Goal: Task Accomplishment & Management: Complete application form

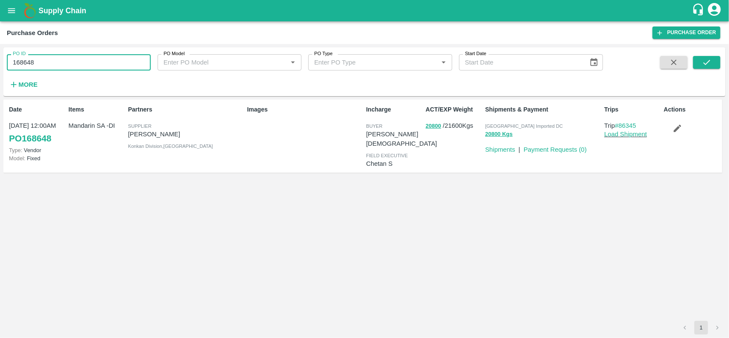
click at [33, 64] on input "168648" at bounding box center [79, 62] width 144 height 16
type input "168648"
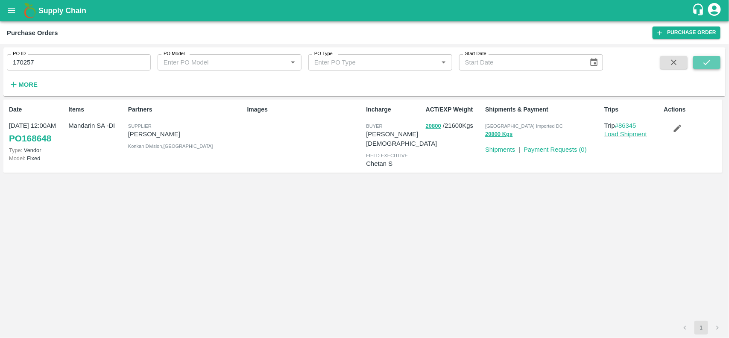
click at [708, 67] on button "submit" at bounding box center [706, 62] width 27 height 13
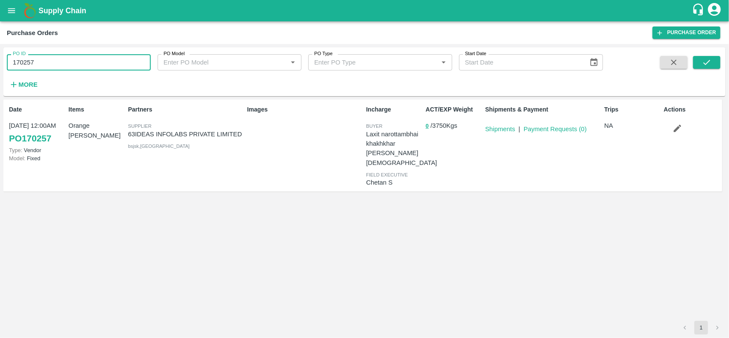
click at [75, 61] on input "170257" at bounding box center [79, 62] width 144 height 16
type input "170257"
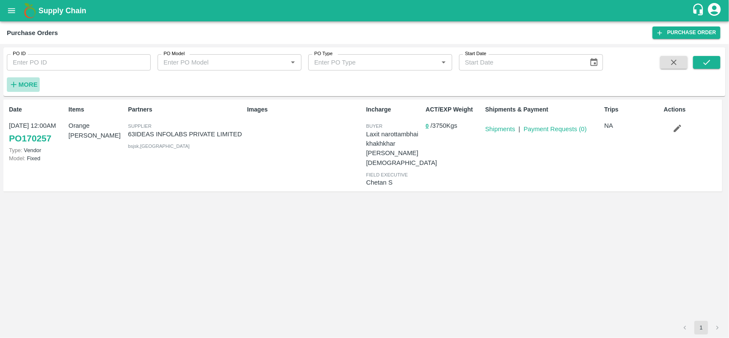
click at [35, 81] on strong "More" at bounding box center [27, 84] width 19 height 7
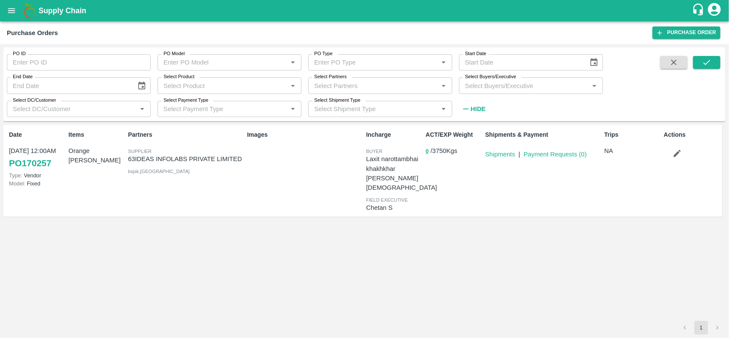
click at [334, 79] on label "Select Partners" at bounding box center [330, 76] width 32 height 7
click at [334, 80] on input "Select Partners" at bounding box center [373, 85] width 125 height 11
type input "embracs"
type input "168648"
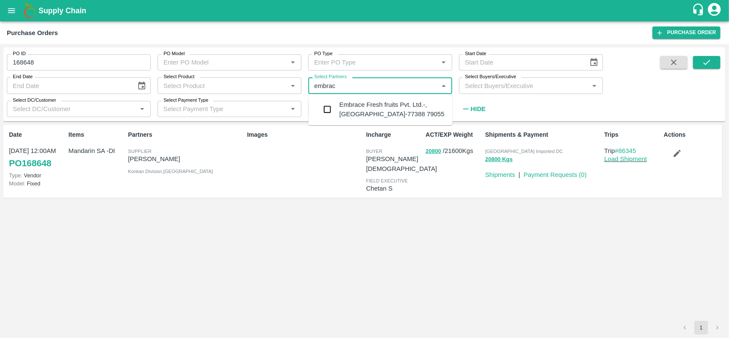
type input "embrace"
click at [328, 108] on input "checkbox" at bounding box center [327, 109] width 17 height 17
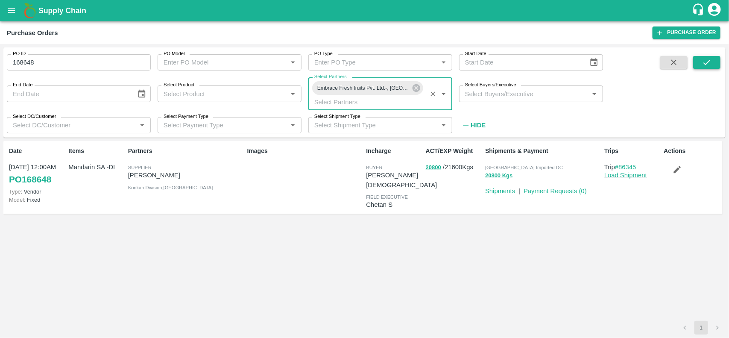
click at [704, 65] on icon "submit" at bounding box center [706, 62] width 9 height 9
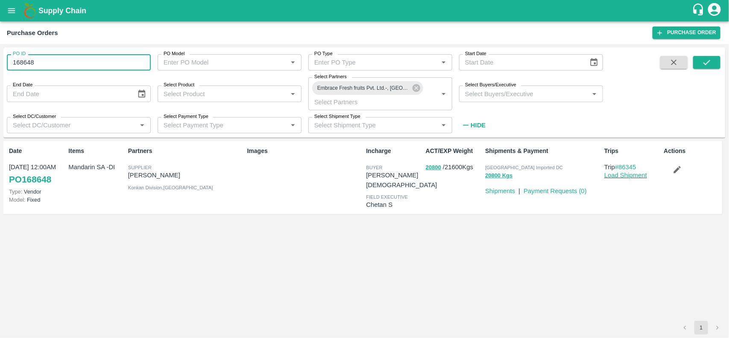
click at [35, 66] on input "168648" at bounding box center [79, 62] width 144 height 16
type input "168648"
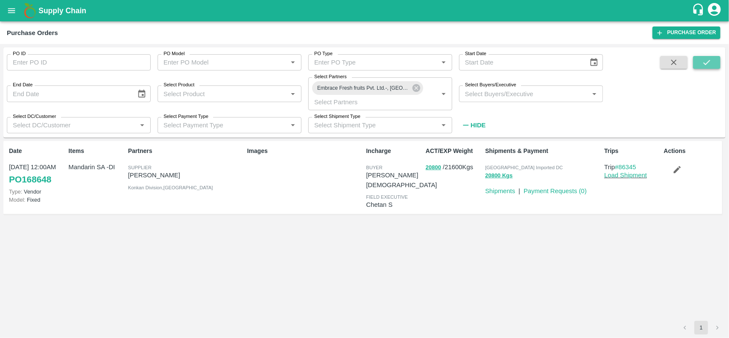
click at [712, 58] on icon "submit" at bounding box center [706, 62] width 9 height 9
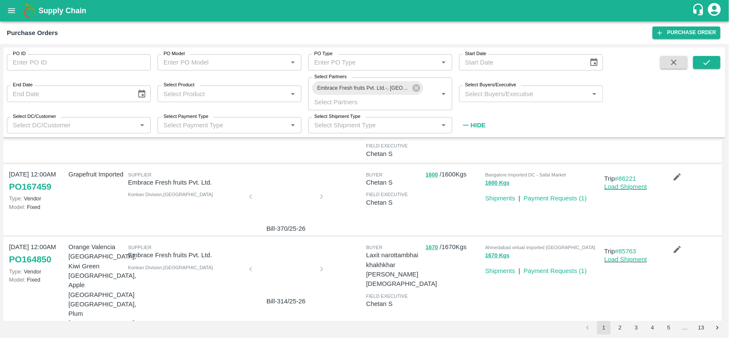
scroll to position [77, 0]
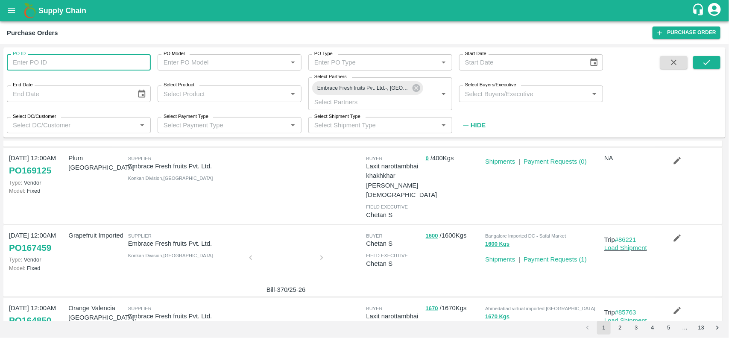
click at [103, 58] on input "PO ID" at bounding box center [79, 62] width 144 height 16
paste input "text"
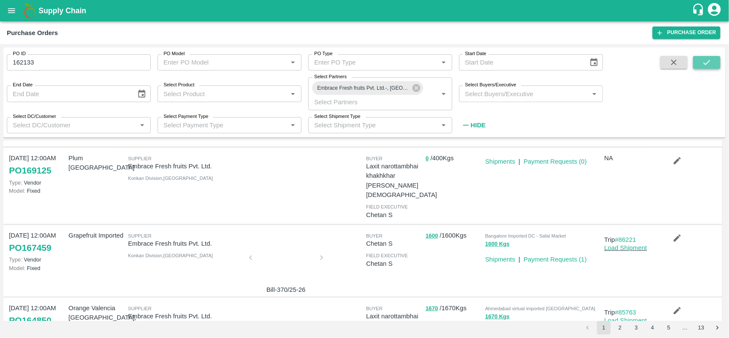
click at [717, 60] on button "submit" at bounding box center [706, 62] width 27 height 13
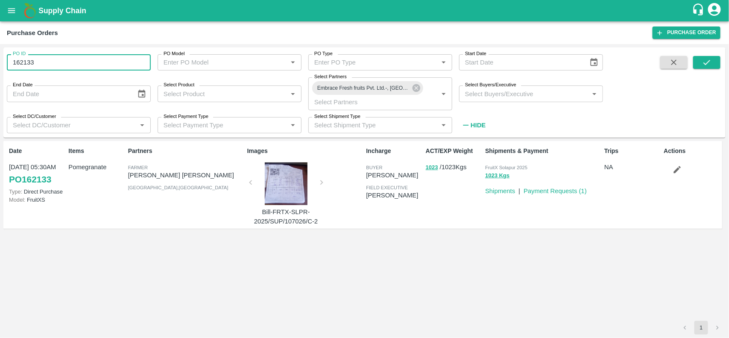
click at [112, 63] on input "162133" at bounding box center [79, 62] width 144 height 16
click at [54, 63] on input "162133" at bounding box center [79, 62] width 144 height 16
type input "162133"
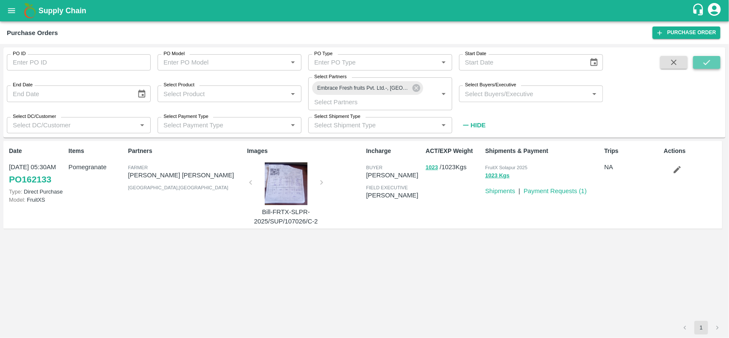
click at [710, 61] on icon "submit" at bounding box center [707, 62] width 7 height 5
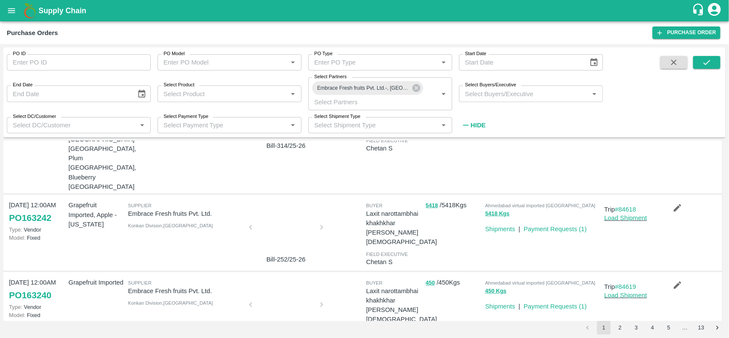
scroll to position [298, 0]
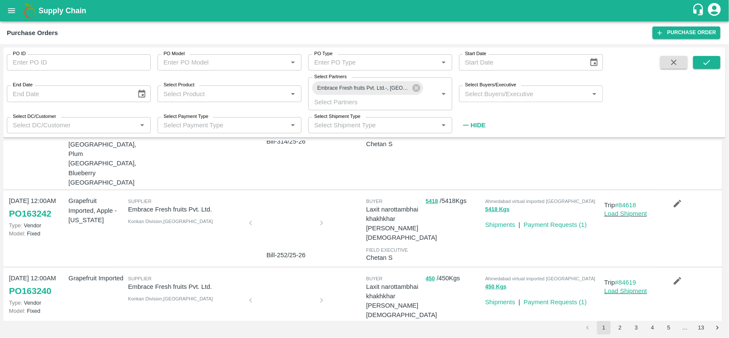
drag, startPoint x: 558, startPoint y: 248, endPoint x: 518, endPoint y: 267, distance: 44.7
click at [518, 270] on div "Ahmedabad virtual imported DC 450 Kgs Shipments | Payment Requests ( 1 )" at bounding box center [541, 306] width 119 height 72
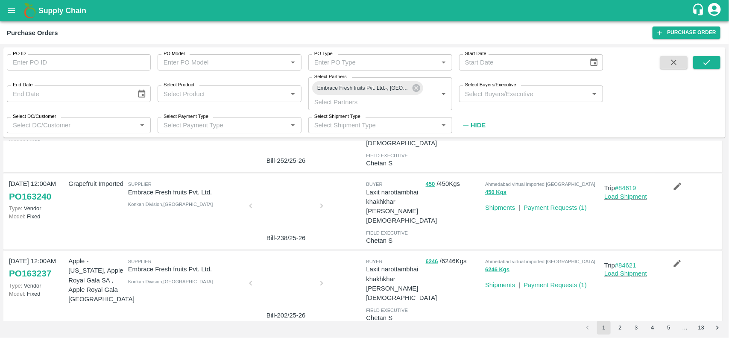
scroll to position [394, 0]
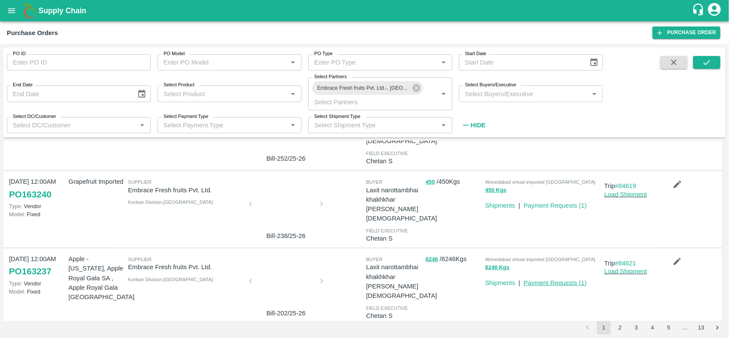
click at [560, 279] on link "Payment Requests ( 1 )" at bounding box center [555, 282] width 63 height 7
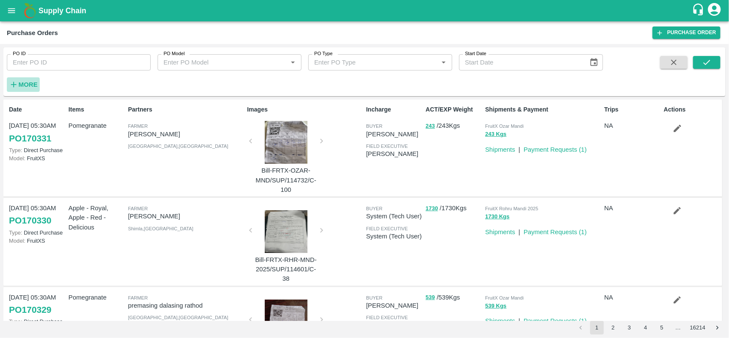
click at [22, 85] on strong "More" at bounding box center [27, 84] width 19 height 7
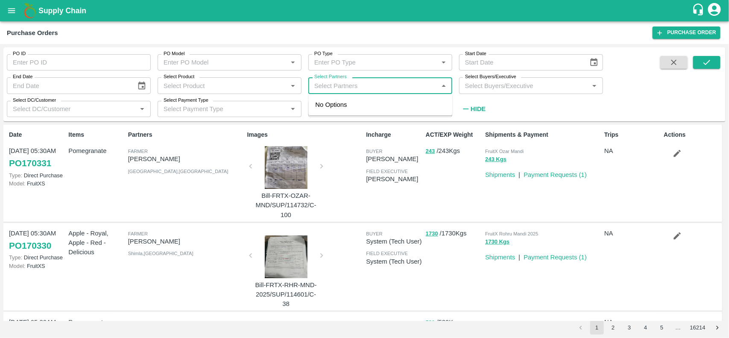
click at [323, 80] on input "Select Partners" at bounding box center [373, 85] width 125 height 11
type input "embrace"
click at [335, 109] on input "checkbox" at bounding box center [327, 109] width 17 height 17
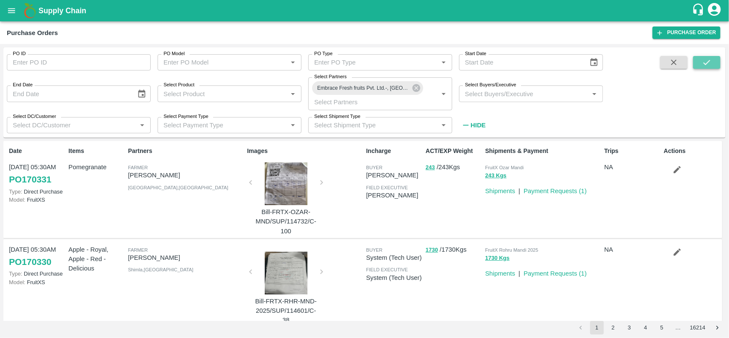
click at [706, 63] on icon "submit" at bounding box center [706, 62] width 9 height 9
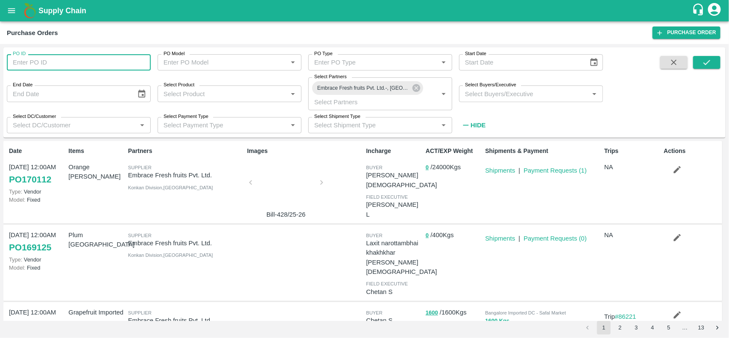
click at [73, 59] on input "PO ID" at bounding box center [79, 62] width 144 height 16
paste input "162123"
type input "162123"
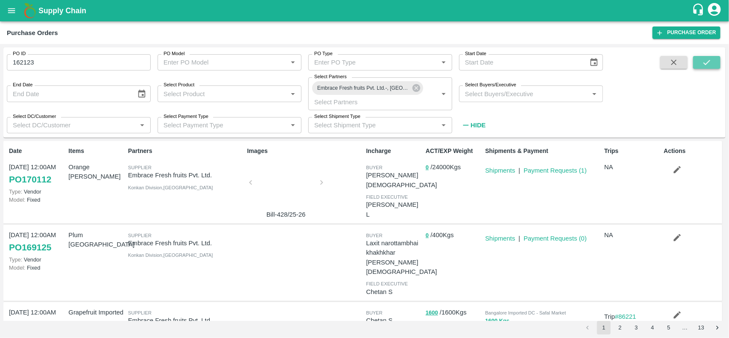
click at [711, 59] on icon "submit" at bounding box center [706, 62] width 9 height 9
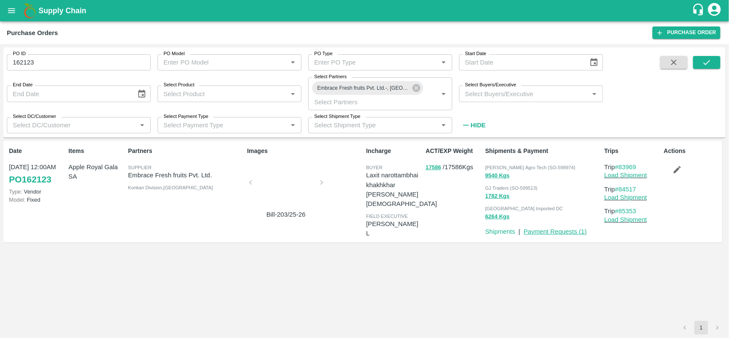
click at [552, 229] on link "Payment Requests ( 1 )" at bounding box center [555, 231] width 63 height 7
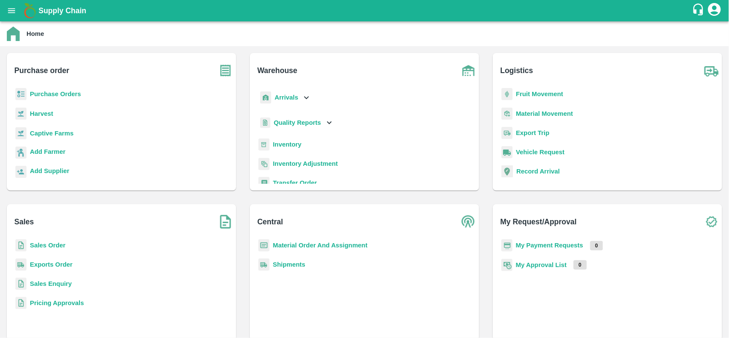
click at [552, 242] on b "My Payment Requests" at bounding box center [549, 245] width 67 height 7
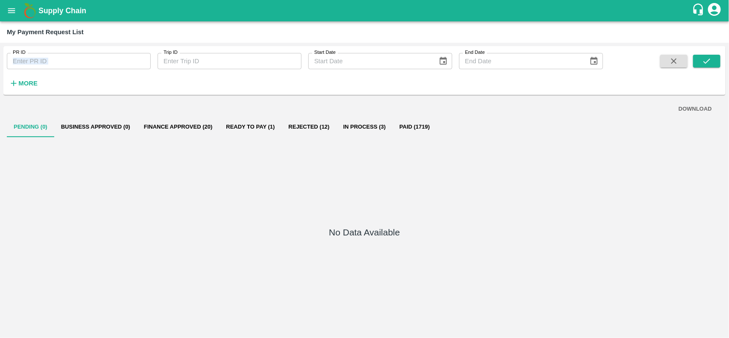
drag, startPoint x: 97, startPoint y: 71, endPoint x: 88, endPoint y: 62, distance: 12.7
click at [88, 62] on div "PR ID PR ID Trip ID Trip ID Start Date Start Date End Date End Date More" at bounding box center [301, 68] width 603 height 44
click at [88, 62] on input "PR ID" at bounding box center [79, 61] width 144 height 16
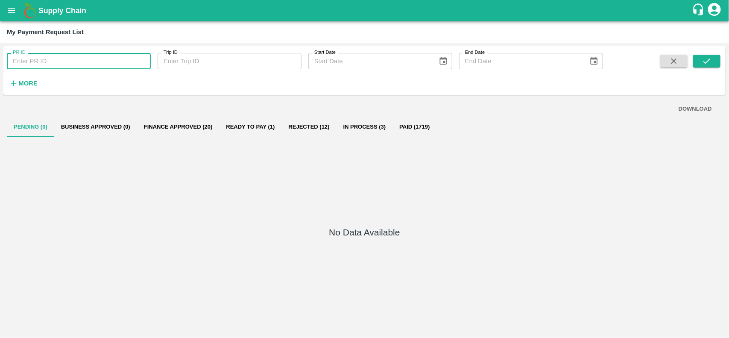
click at [88, 62] on input "PR ID" at bounding box center [79, 61] width 144 height 16
paste input "PR-240207"
click at [23, 63] on input "PR-240207" at bounding box center [79, 61] width 144 height 16
type input "P"
paste input "text"
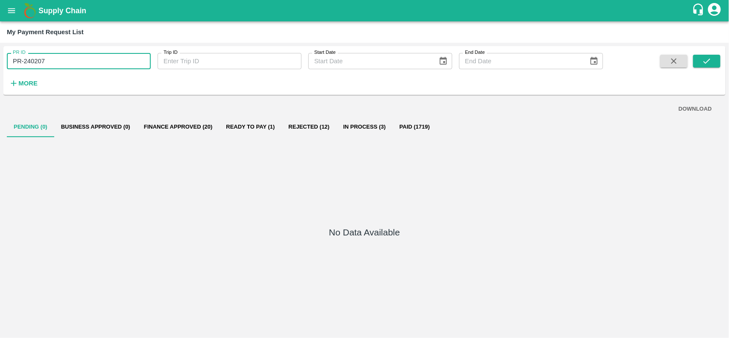
click at [23, 63] on input "PR-240207" at bounding box center [79, 61] width 144 height 16
type input "P"
paste input "text"
click at [23, 63] on input "PR-240207" at bounding box center [79, 61] width 144 height 16
click at [23, 63] on input "PR240207" at bounding box center [79, 61] width 144 height 16
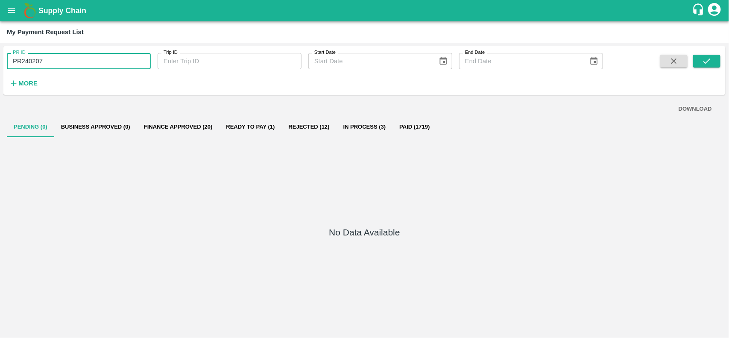
click at [22, 63] on input "PR240207" at bounding box center [79, 61] width 144 height 16
click at [18, 62] on input "P240207" at bounding box center [79, 61] width 144 height 16
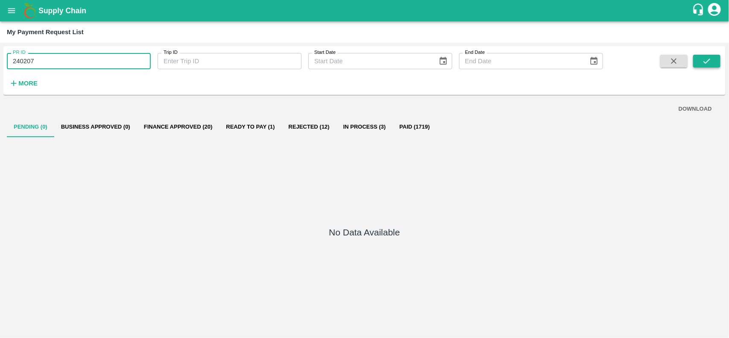
type input "240207"
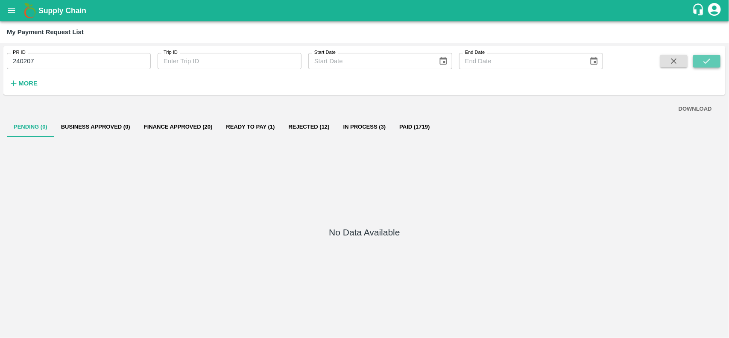
click at [712, 59] on icon "submit" at bounding box center [706, 60] width 9 height 9
click at [396, 130] on button "Paid (1)" at bounding box center [406, 127] width 38 height 21
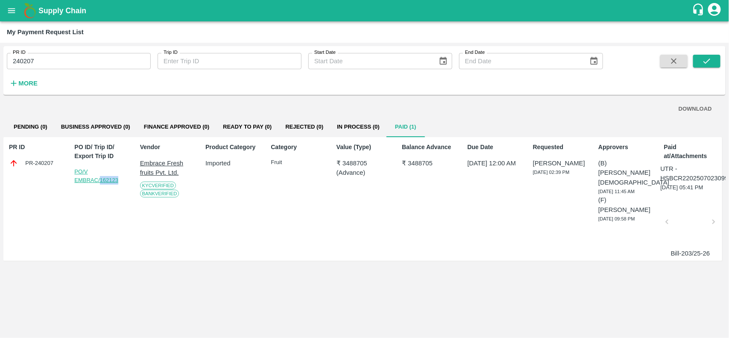
drag, startPoint x: 123, startPoint y: 177, endPoint x: 101, endPoint y: 182, distance: 21.8
click at [101, 182] on div "PO/V EMBRAC/162123" at bounding box center [102, 175] width 56 height 17
copy link "162123"
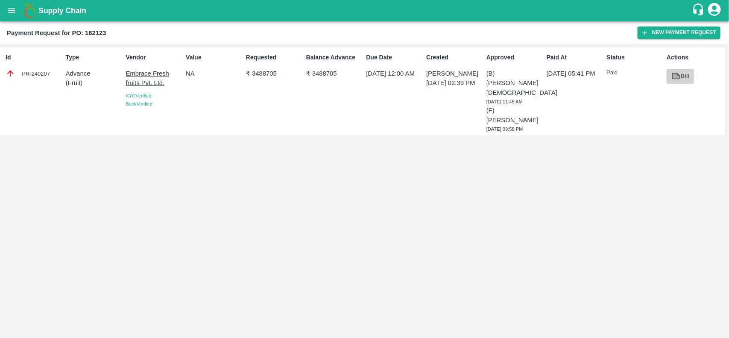
click at [674, 76] on icon at bounding box center [676, 76] width 6 height 5
click at [665, 31] on button "New Payment Request" at bounding box center [679, 32] width 83 height 12
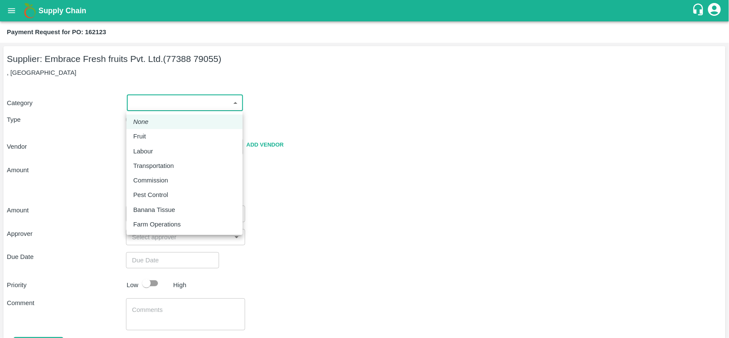
click at [157, 106] on body "Supply Chain Payment Request for PO: 162123 Supplier: Embrace Fresh fruits Pvt.…" at bounding box center [364, 169] width 729 height 338
click at [140, 132] on p "Fruit" at bounding box center [139, 136] width 13 height 9
type input "1"
type input "Embrace Fresh fruits Pvt. Ltd. - 77388 79055(Supplier)"
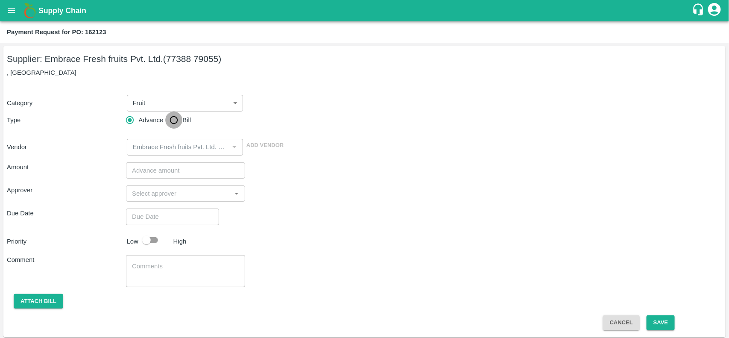
click at [176, 127] on input "Bill" at bounding box center [173, 119] width 17 height 17
radio input "true"
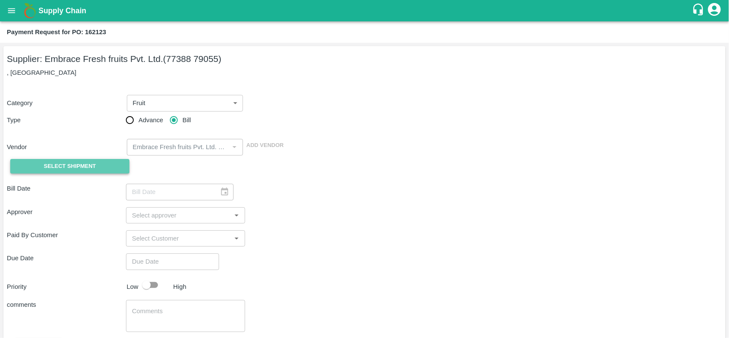
click at [80, 172] on button "Select Shipment" at bounding box center [69, 166] width 119 height 15
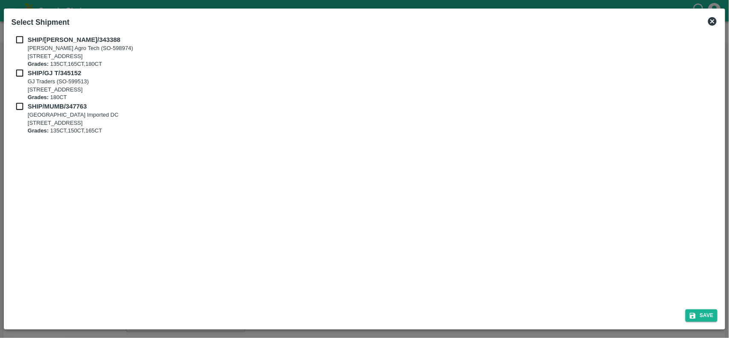
click at [22, 38] on input "checkbox" at bounding box center [20, 39] width 16 height 9
checkbox input "true"
click at [18, 72] on input "checkbox" at bounding box center [20, 72] width 16 height 9
checkbox input "true"
drag, startPoint x: 16, startPoint y: 113, endPoint x: 18, endPoint y: 108, distance: 5.8
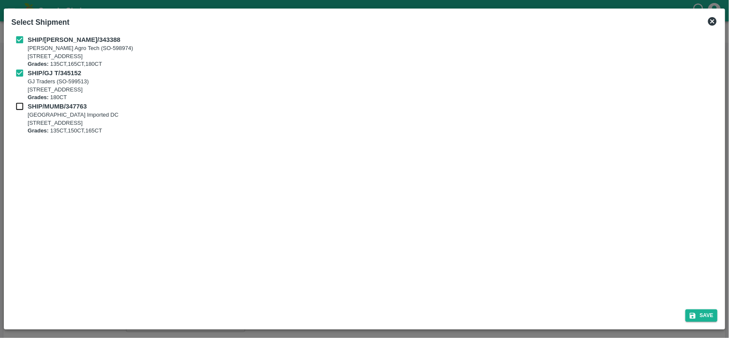
click at [18, 108] on div "SHIP/MUMB/347763 Mumbai Imported DC A-126 office no-4 Navi Mumbai , A-126 offic…" at bounding box center [365, 118] width 707 height 33
click at [18, 108] on input "checkbox" at bounding box center [20, 106] width 16 height 9
checkbox input "true"
click at [704, 312] on button "Save" at bounding box center [702, 315] width 32 height 12
type input "23/07/2025"
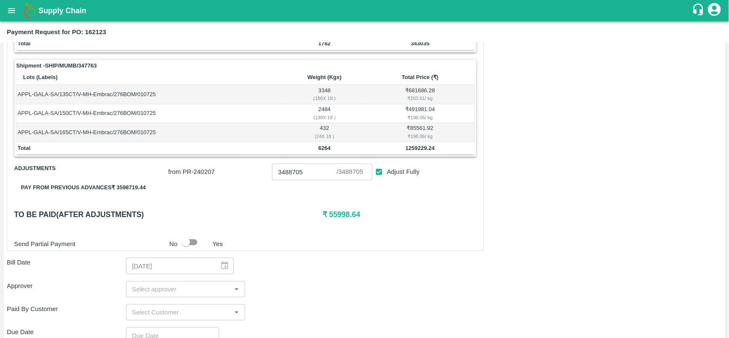
scroll to position [291, 0]
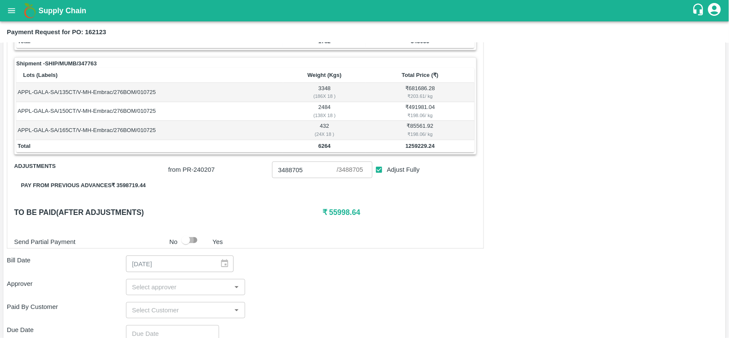
click at [190, 242] on input "checkbox" at bounding box center [185, 240] width 49 height 16
checkbox input "true"
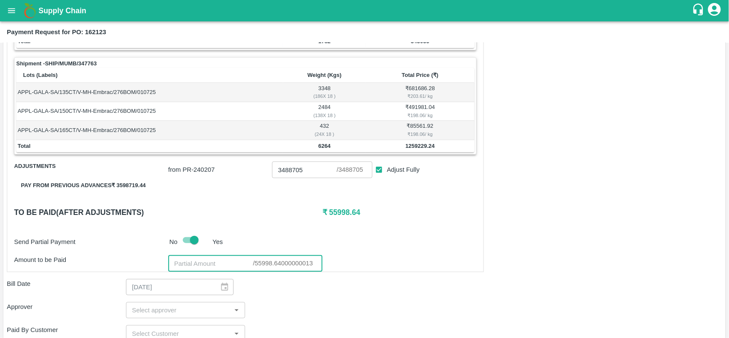
click at [185, 263] on input "number" at bounding box center [210, 263] width 85 height 16
type input "0"
click at [160, 315] on input "input" at bounding box center [179, 310] width 100 height 11
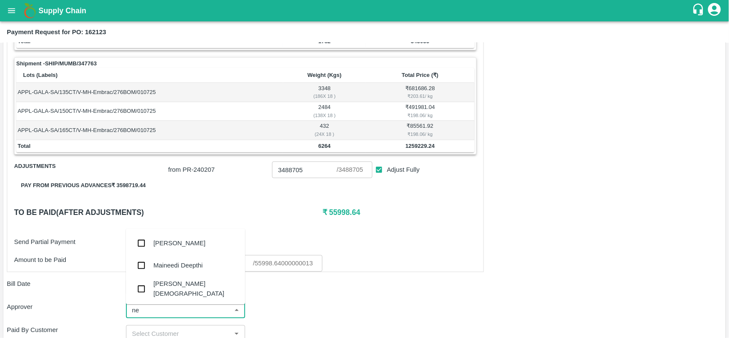
type input "nee"
click at [165, 291] on div "[PERSON_NAME][DEMOGRAPHIC_DATA]" at bounding box center [195, 288] width 85 height 19
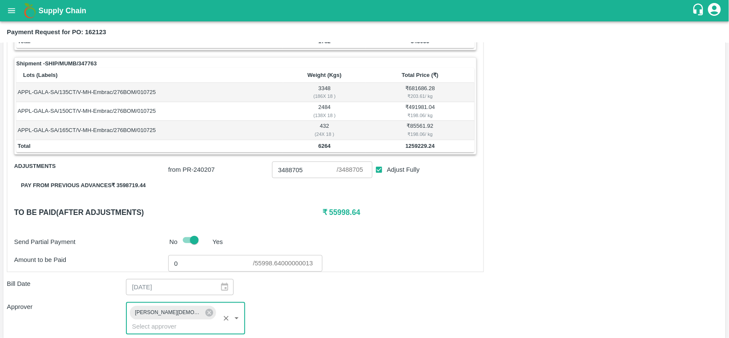
scroll to position [441, 0]
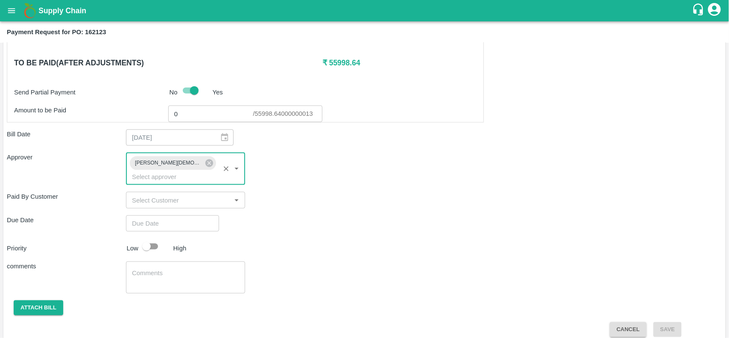
type input "DD/MM/YYYY hh:mm aa"
click at [154, 215] on input "DD/MM/YYYY hh:mm aa" at bounding box center [169, 223] width 87 height 16
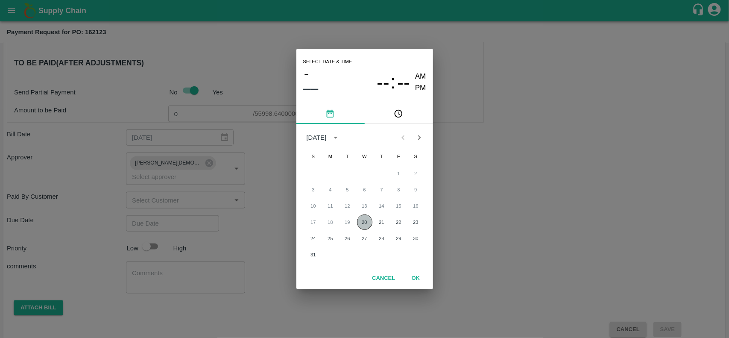
click at [358, 219] on button "20" at bounding box center [364, 221] width 15 height 15
type input "20/08/2025 12:00 AM"
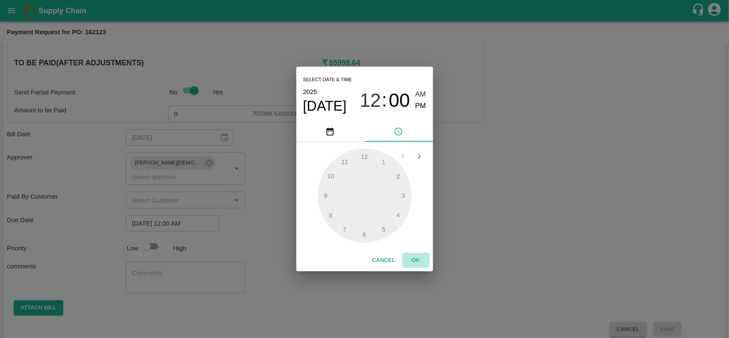
click at [419, 255] on button "OK" at bounding box center [415, 260] width 27 height 15
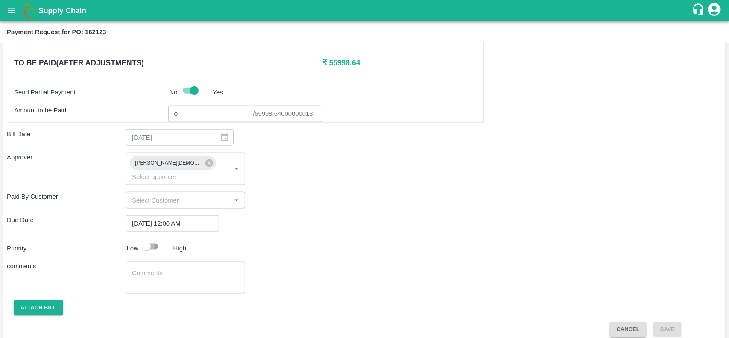
click at [151, 240] on input "checkbox" at bounding box center [146, 246] width 49 height 16
checkbox input "true"
drag, startPoint x: 50, startPoint y: 297, endPoint x: 34, endPoint y: 300, distance: 16.1
click at [34, 300] on button "Attach bill" at bounding box center [39, 307] width 50 height 15
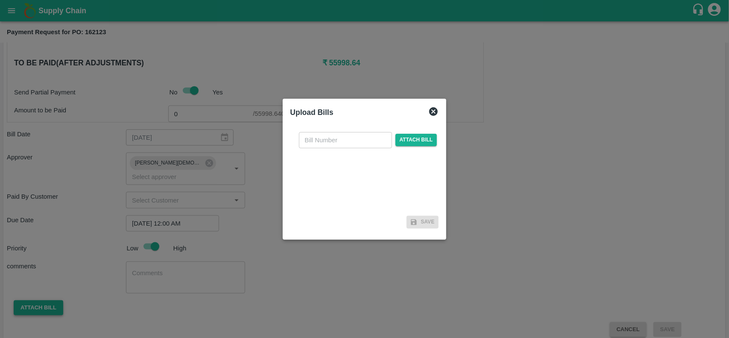
click at [34, 300] on div at bounding box center [364, 169] width 729 height 338
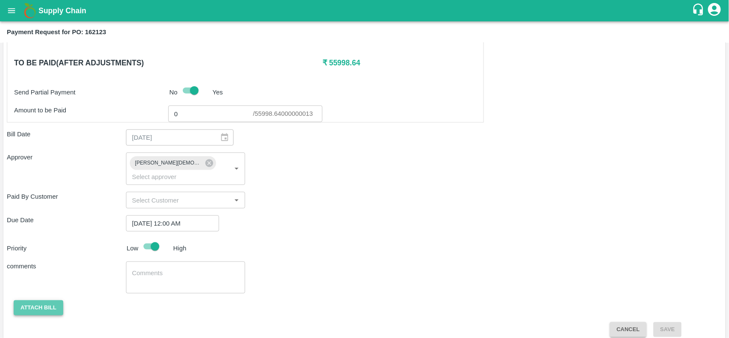
click at [35, 300] on button "Attach bill" at bounding box center [39, 307] width 50 height 15
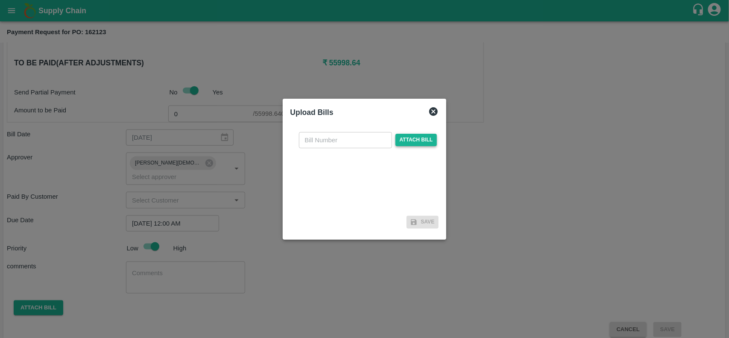
click at [408, 141] on span "Attach bill" at bounding box center [417, 140] width 42 height 12
click at [0, 0] on input "Attach bill" at bounding box center [0, 0] width 0 height 0
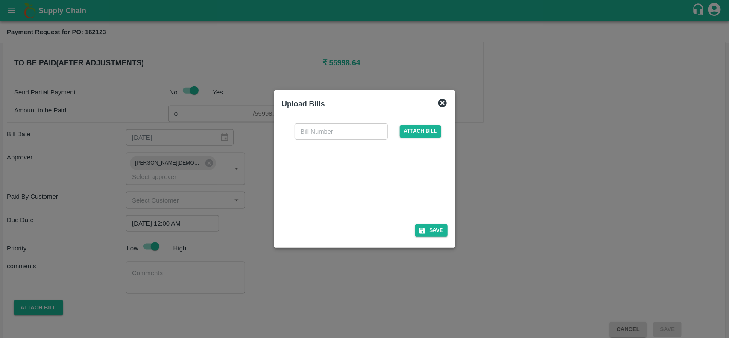
click at [307, 132] on input "text" at bounding box center [341, 131] width 93 height 16
paste input "203/25-26"
type input "203/25-26"
click at [435, 233] on button "Save" at bounding box center [431, 230] width 32 height 12
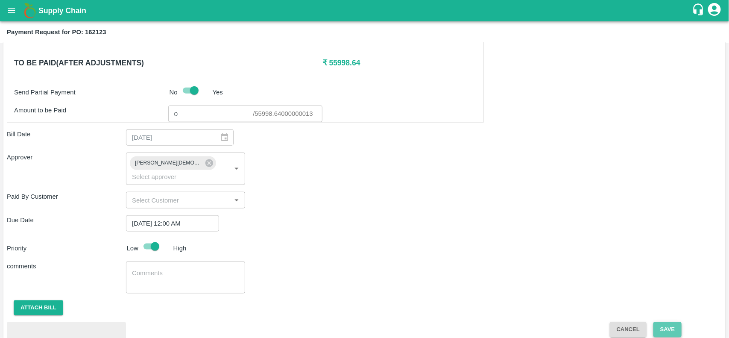
click at [660, 322] on button "Save" at bounding box center [668, 329] width 28 height 15
